Goal: Check status

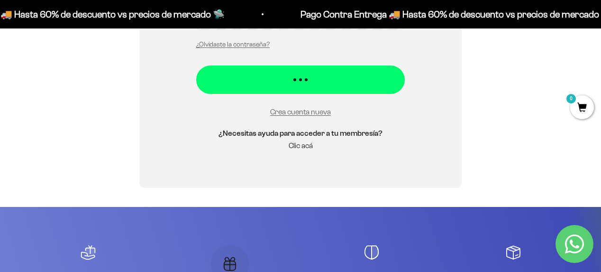
scroll to position [234, 0]
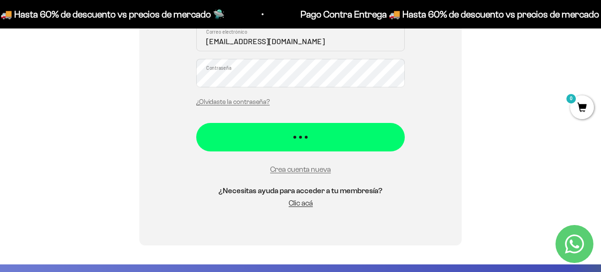
click at [196, 123] on button "Iniciar sesión" at bounding box center [300, 137] width 209 height 28
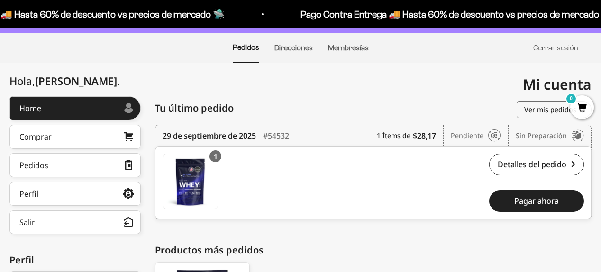
scroll to position [67, 0]
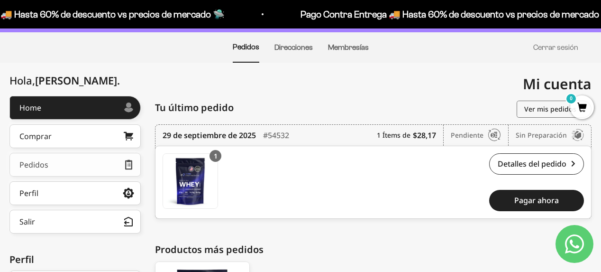
click at [114, 167] on link "Pedidos" at bounding box center [74, 165] width 131 height 24
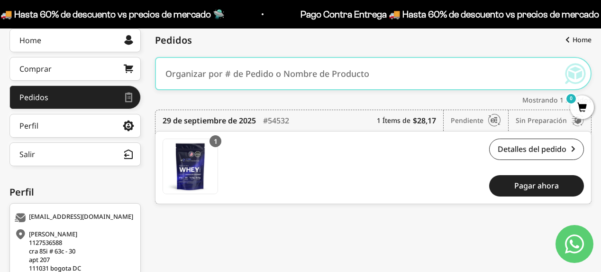
scroll to position [133, 0]
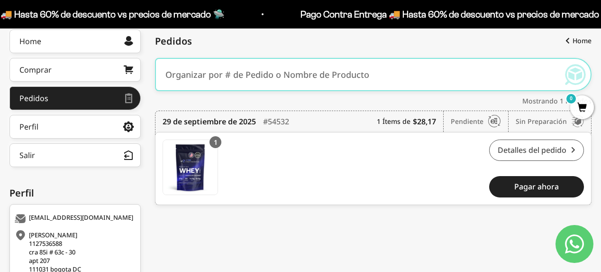
click at [531, 156] on link "Detalles del pedido" at bounding box center [536, 149] width 95 height 21
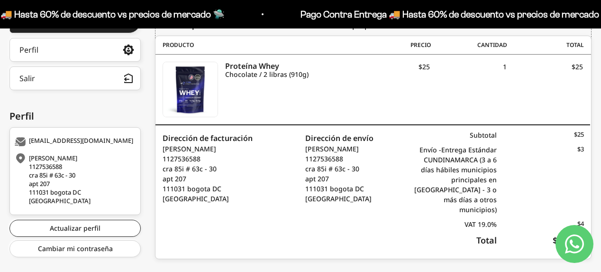
scroll to position [227, 0]
